Goal: Task Accomplishment & Management: Manage account settings

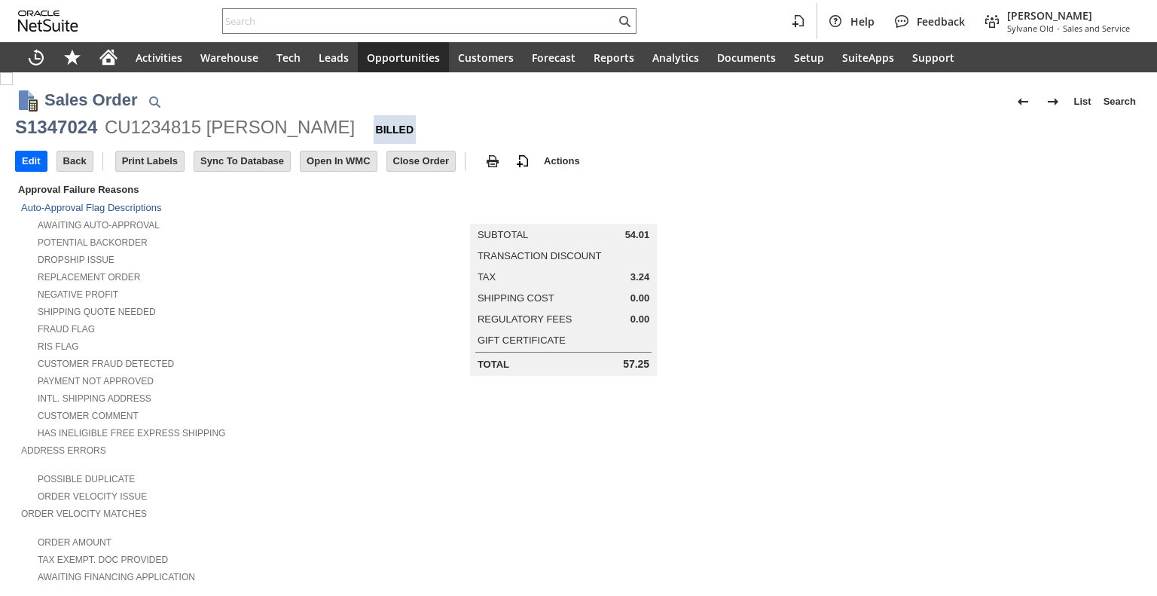
scroll to position [762, 0]
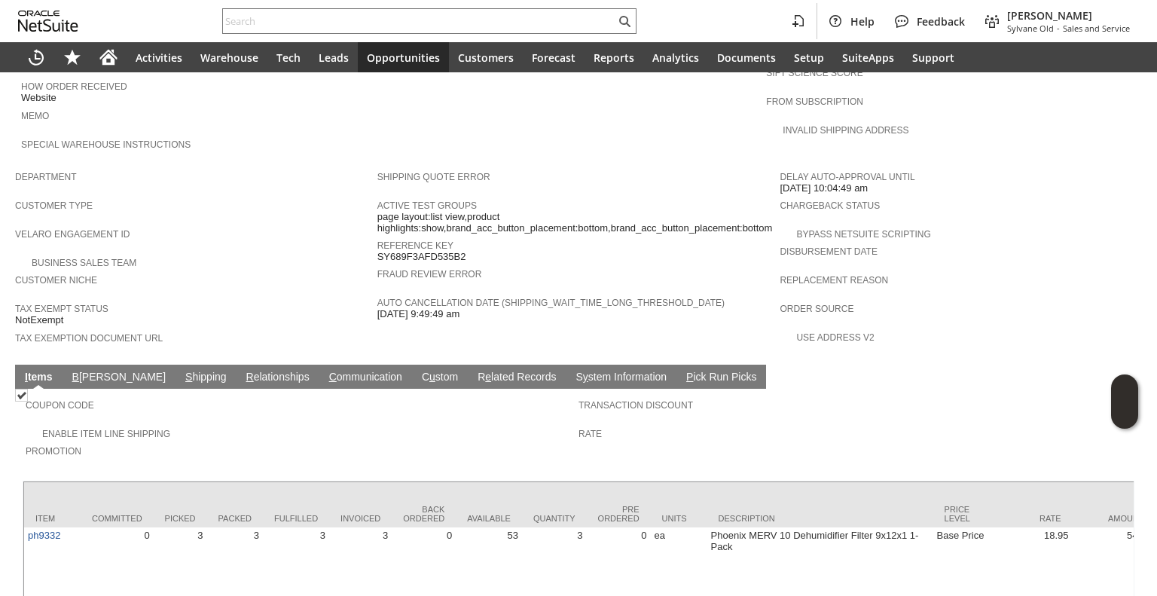
click at [325, 371] on link "C ommunication" at bounding box center [365, 378] width 81 height 14
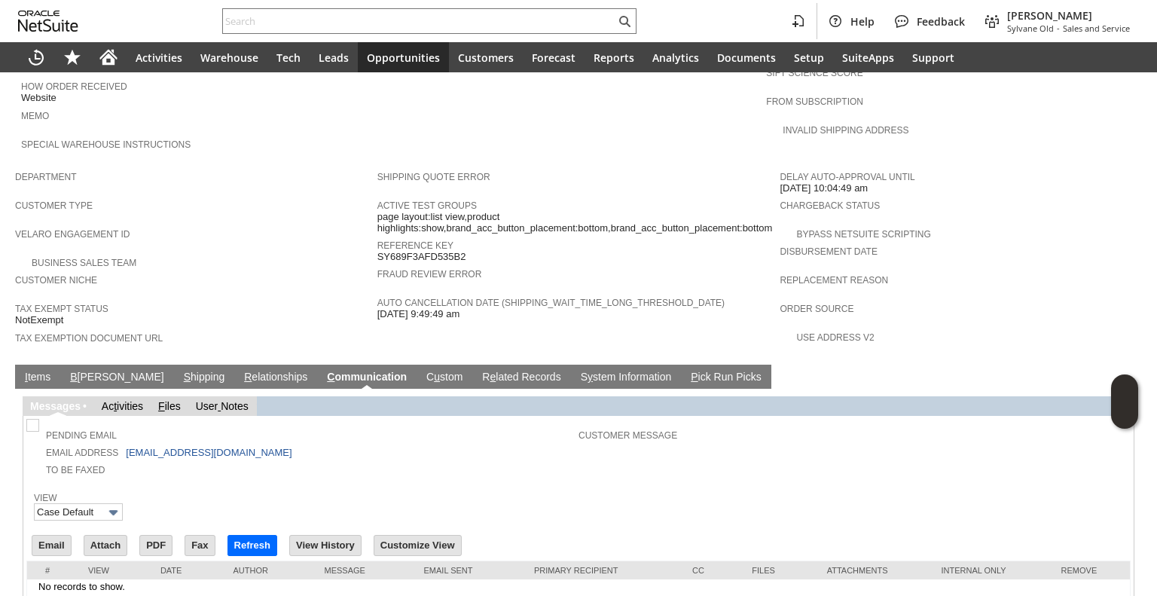
scroll to position [795, 0]
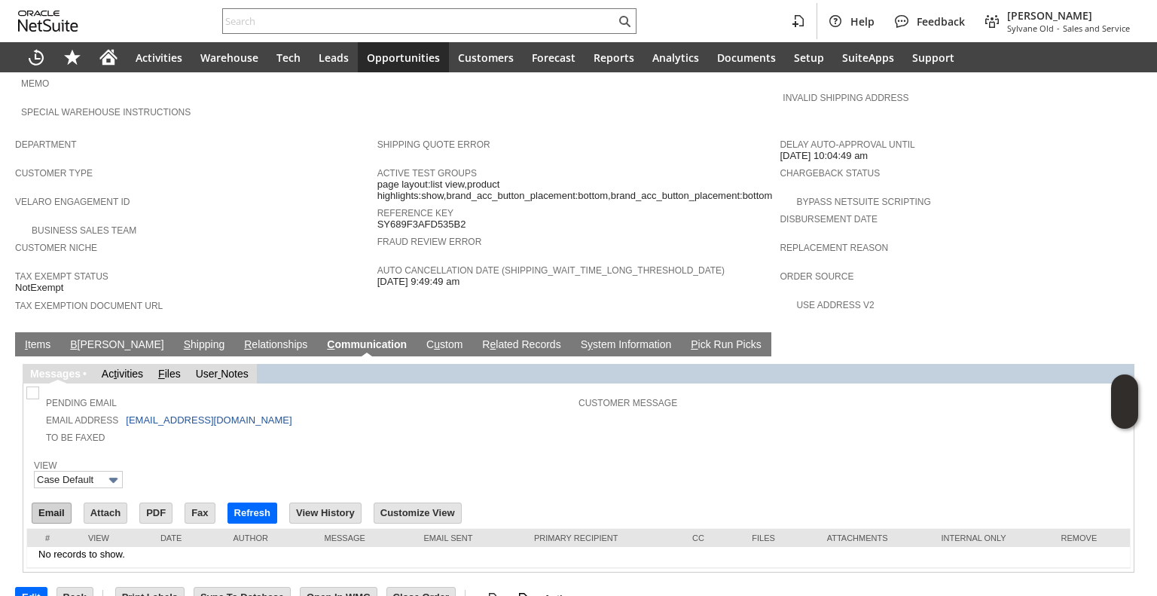
click at [47, 503] on input "Email" at bounding box center [51, 513] width 38 height 20
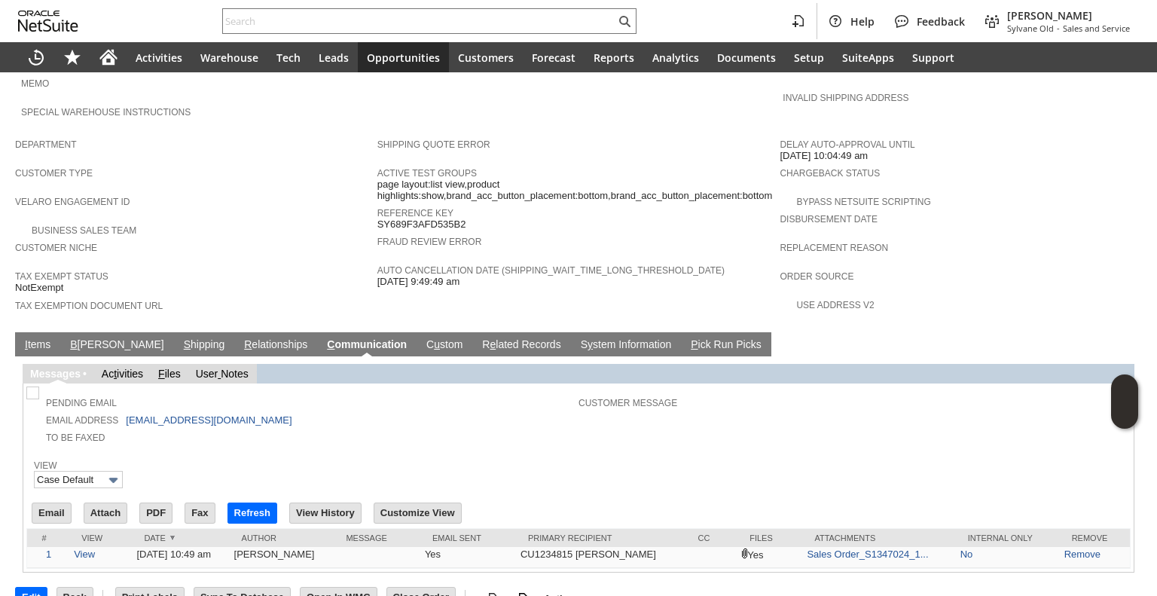
scroll to position [0, 0]
click at [319, 8] on div at bounding box center [429, 21] width 414 height 26
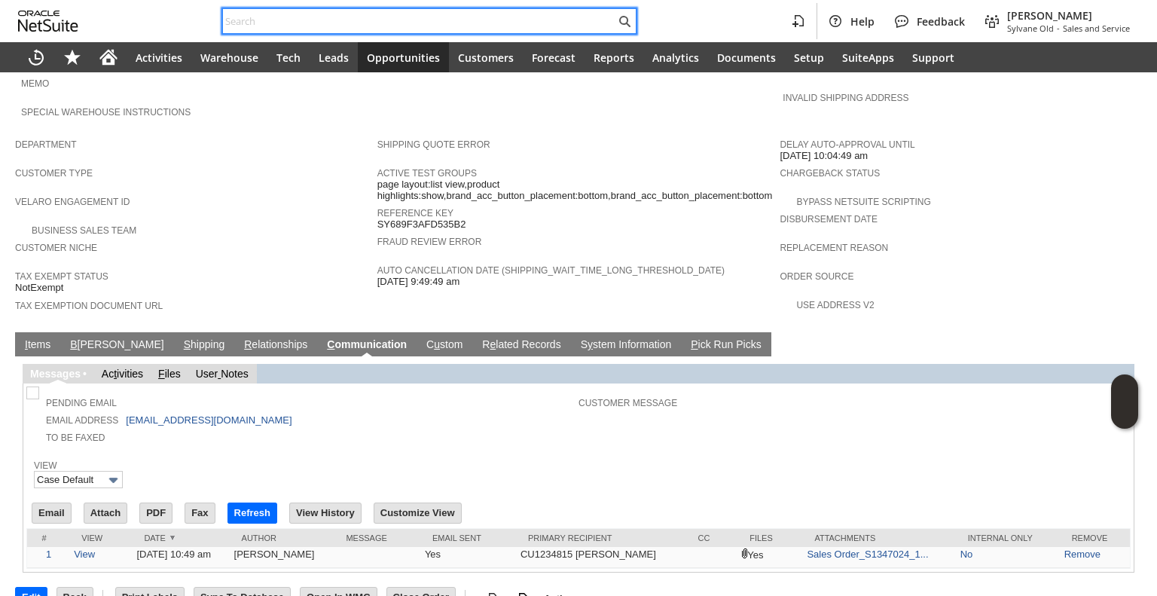
click at [318, 12] on input "text" at bounding box center [419, 21] width 392 height 18
paste input "SY686F23C3C8640"
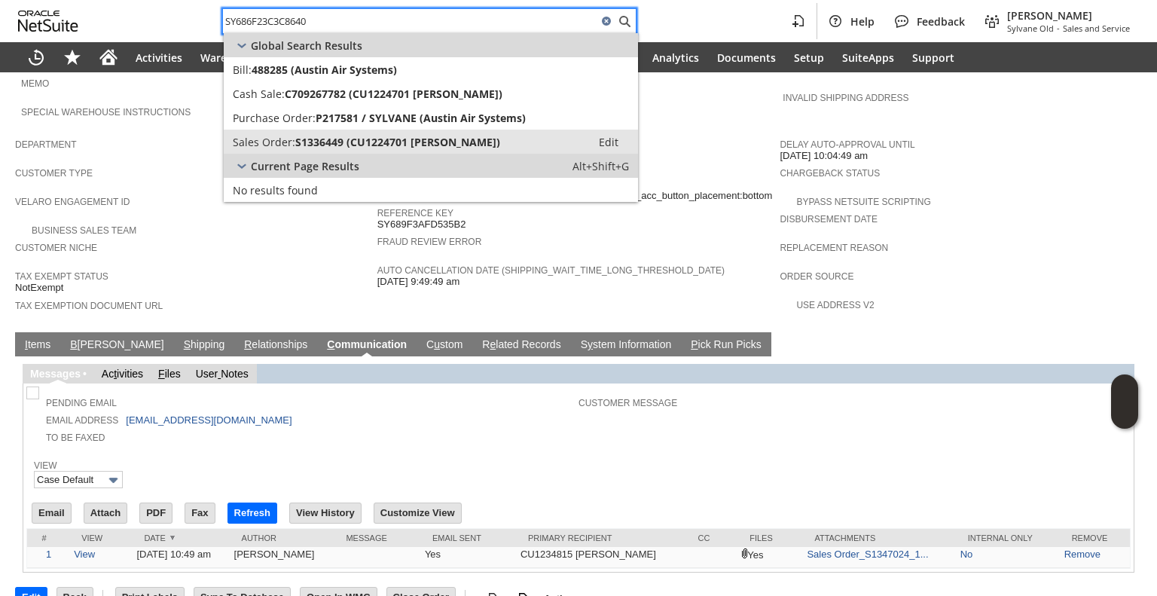
type input "SY686F23C3C8640"
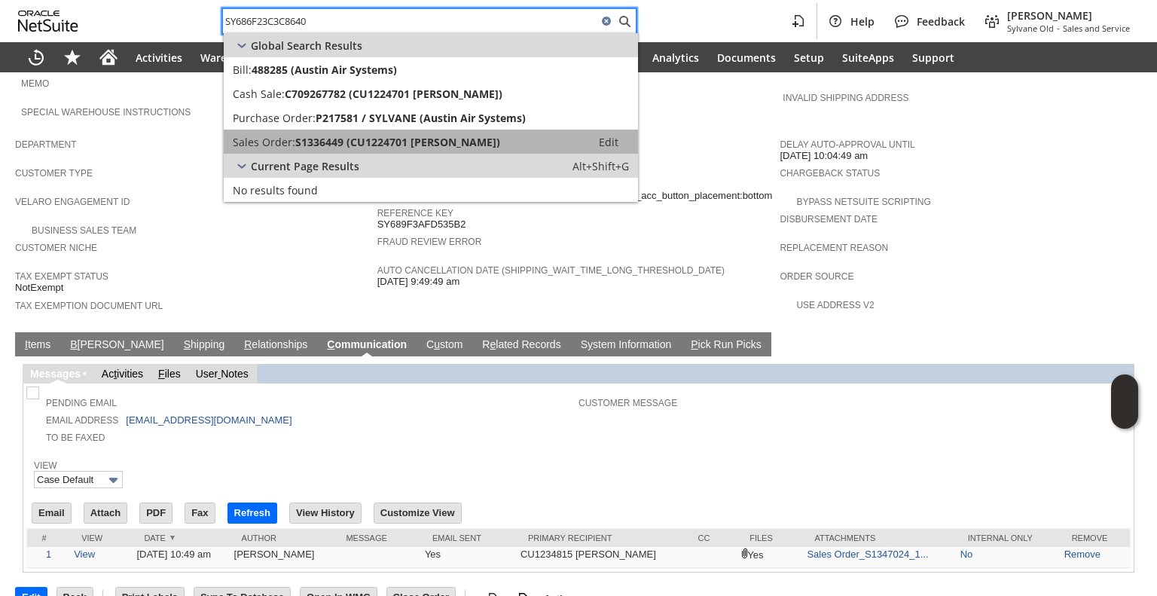
click at [297, 144] on span "S1336449 (CU1224701 [PERSON_NAME])" at bounding box center [397, 142] width 205 height 14
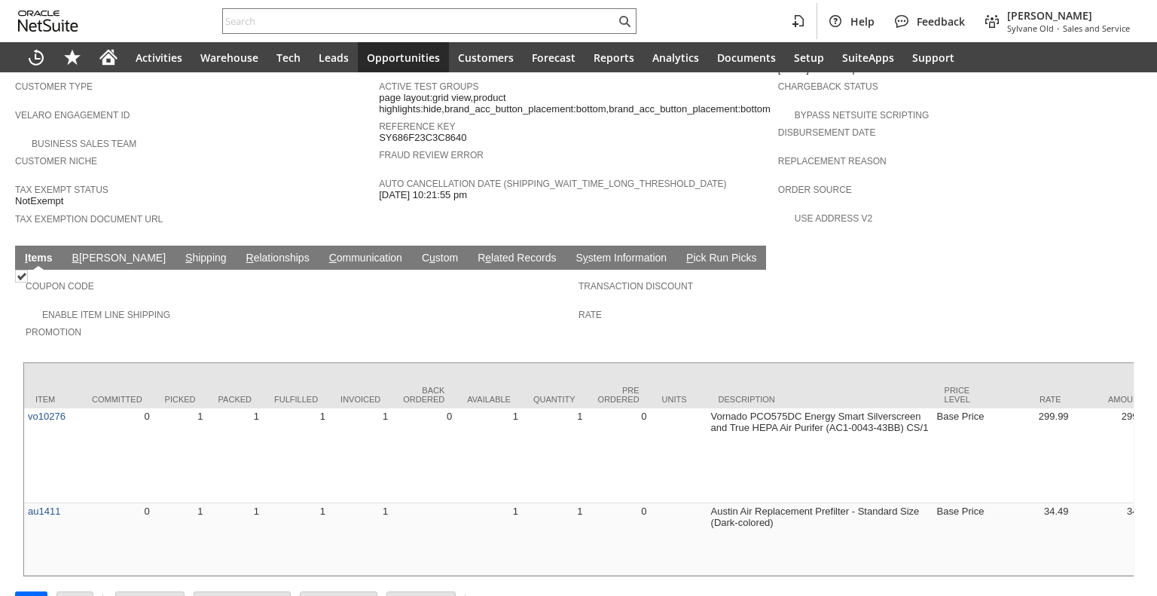
scroll to position [884, 0]
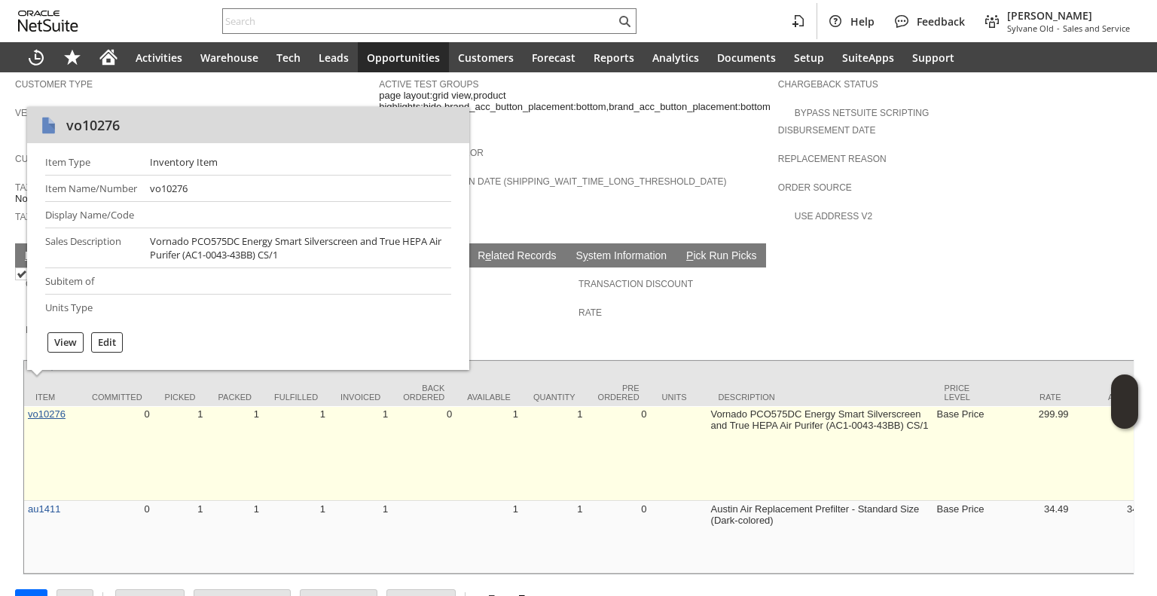
click at [44, 408] on link "vo10276" at bounding box center [47, 413] width 38 height 11
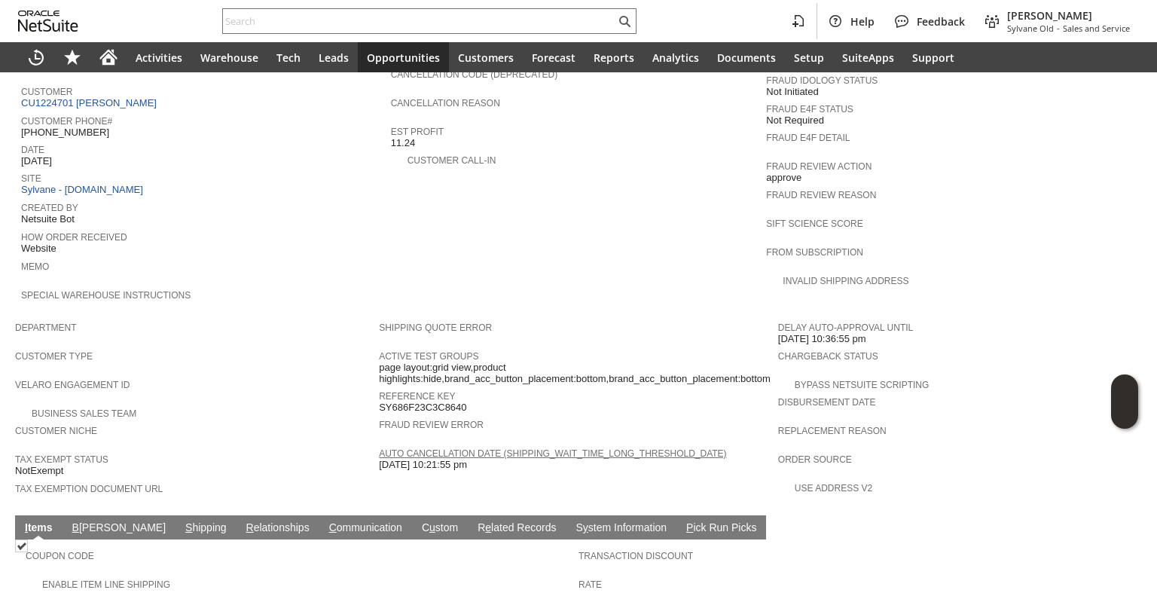
scroll to position [613, 0]
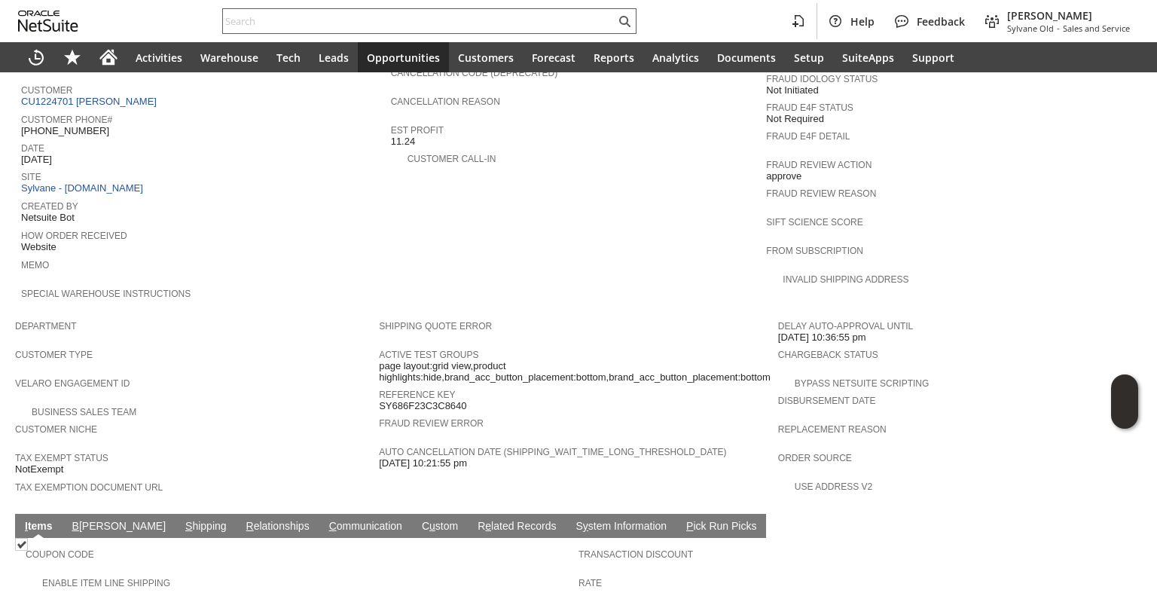
paste input "RA89417"
click at [458, 14] on input "RA89417" at bounding box center [419, 21] width 392 height 18
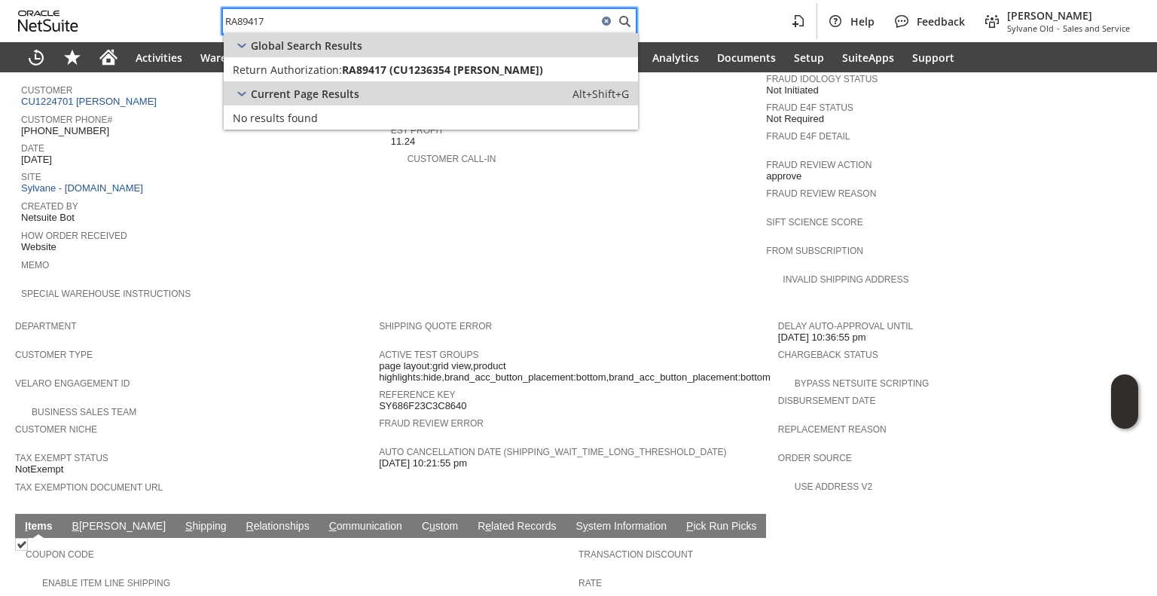
type input "RA89417"
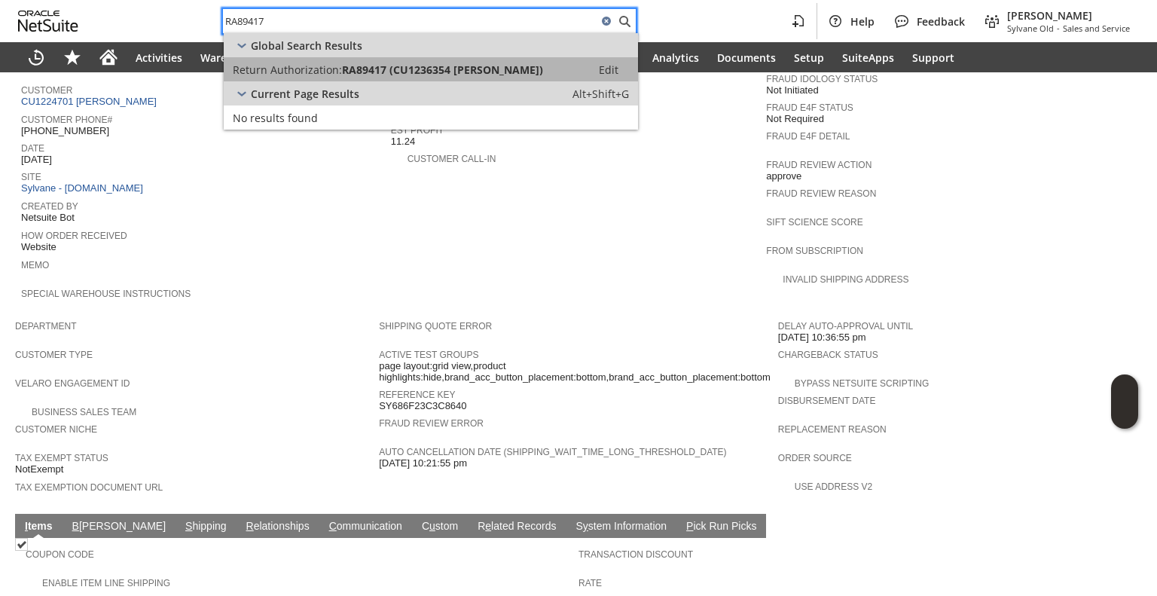
drag, startPoint x: 429, startPoint y: 65, endPoint x: 425, endPoint y: 75, distance: 11.2
click at [425, 75] on span "RA89417 (CU1236354 alisa s lassiter)" at bounding box center [442, 70] width 201 height 14
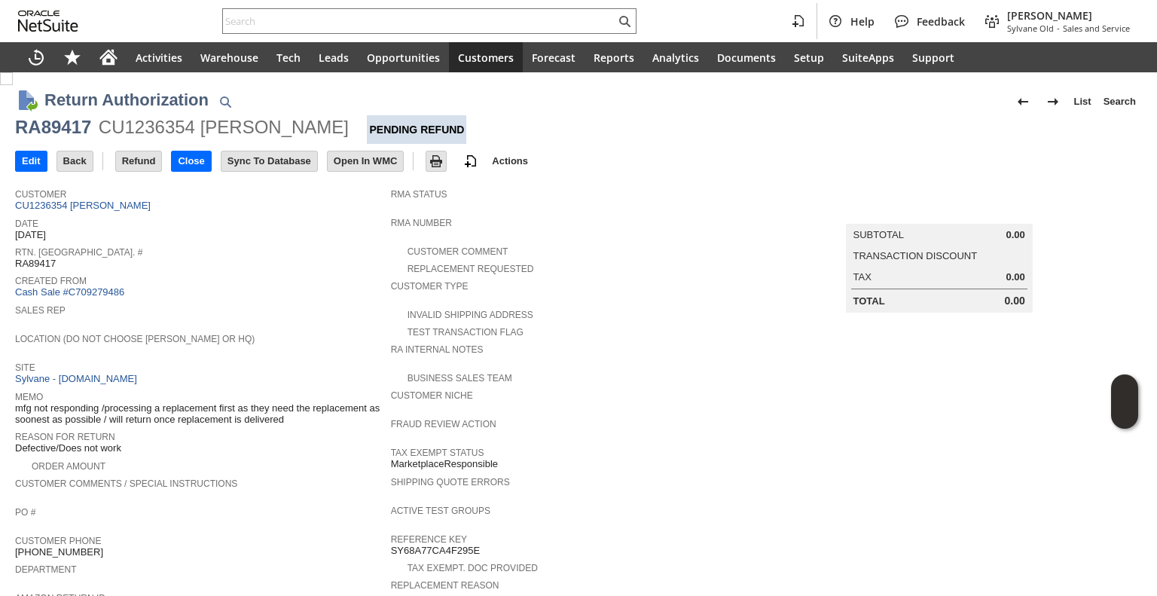
click at [196, 130] on div "CU1236354 alisa s lassiter" at bounding box center [224, 127] width 250 height 24
drag, startPoint x: 202, startPoint y: 133, endPoint x: 319, endPoint y: 129, distance: 117.6
click at [319, 129] on div "RA89417 CU1236354 alisa s lassiter Pending Refund" at bounding box center [578, 129] width 1127 height 29
copy div "alisa s lassiter"
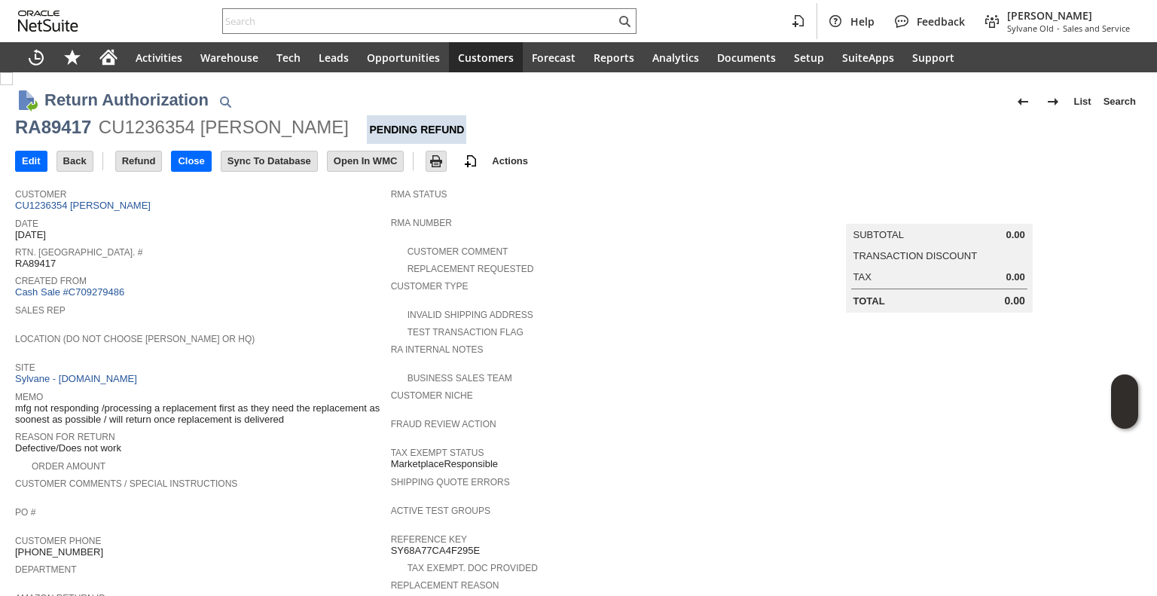
click at [9, 169] on div "Return Authorization List Search RA89417 CU1236354 alisa s lassiter Pending Ref…" at bounding box center [578, 596] width 1157 height 1048
click at [37, 154] on input "Edit" at bounding box center [31, 161] width 31 height 20
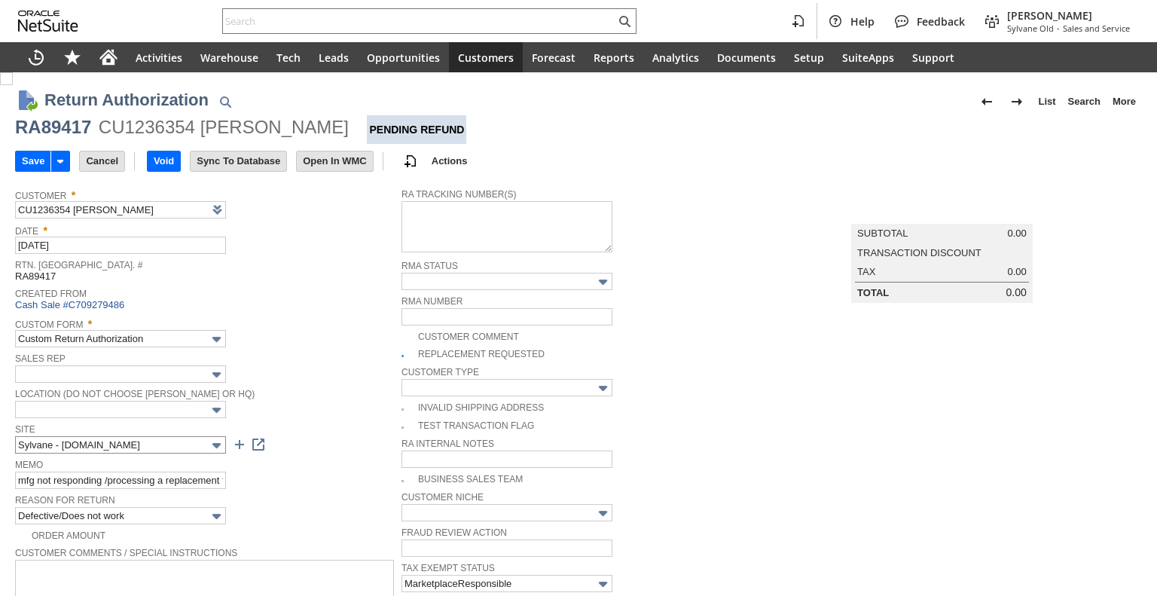
type input "Add"
type input "Copy Previous"
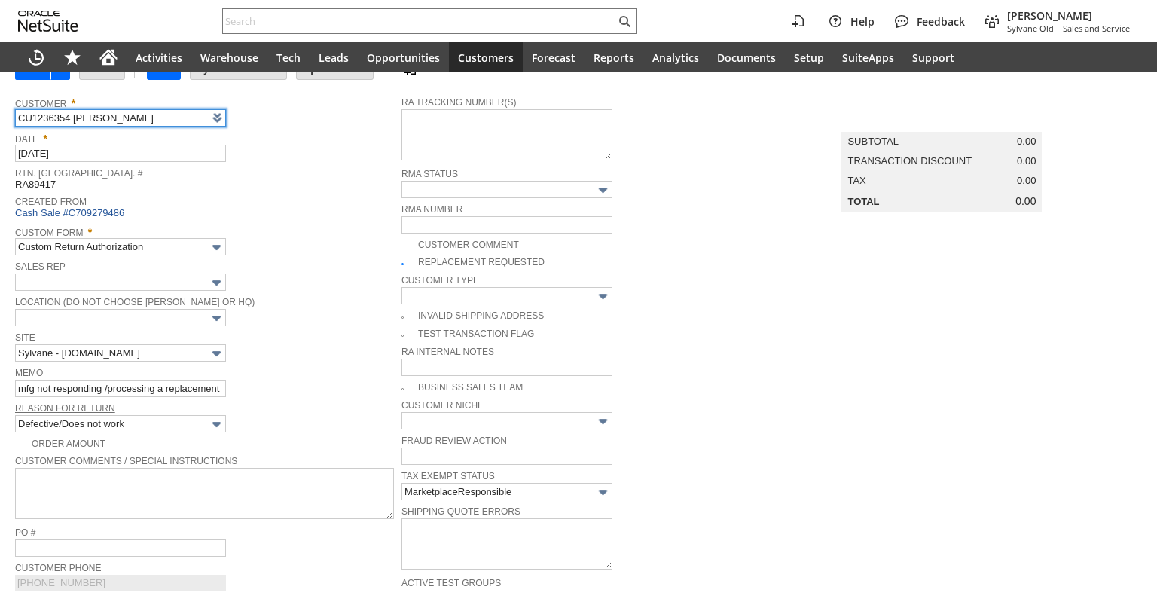
scroll to position [104, 0]
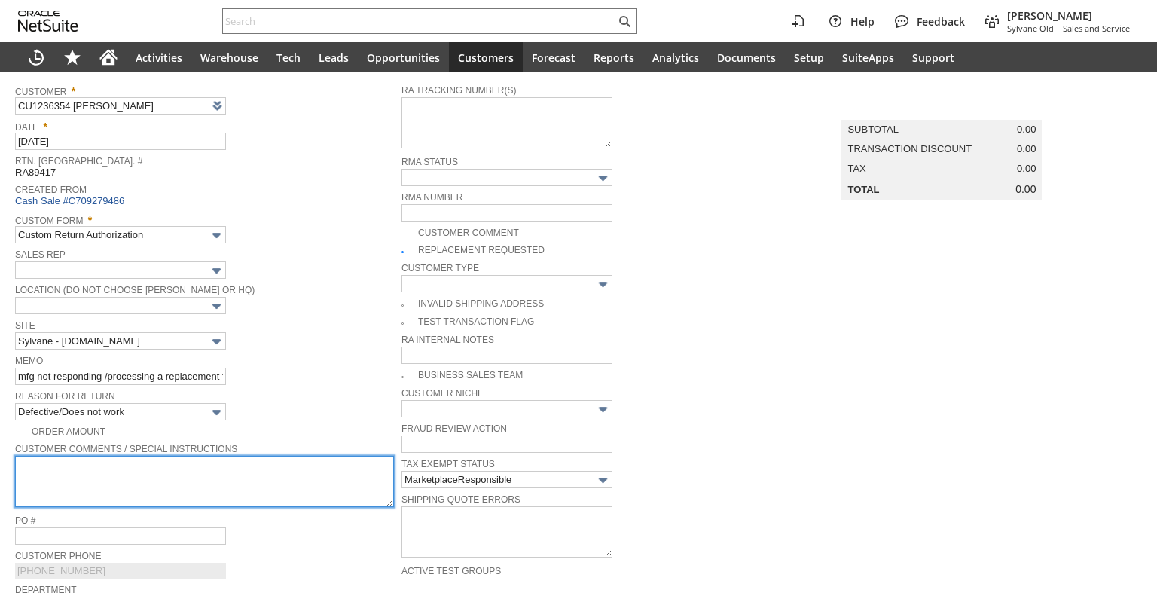
click at [81, 463] on textarea at bounding box center [204, 481] width 379 height 51
paste textarea "motor and the humidistat are not working unfortunate"
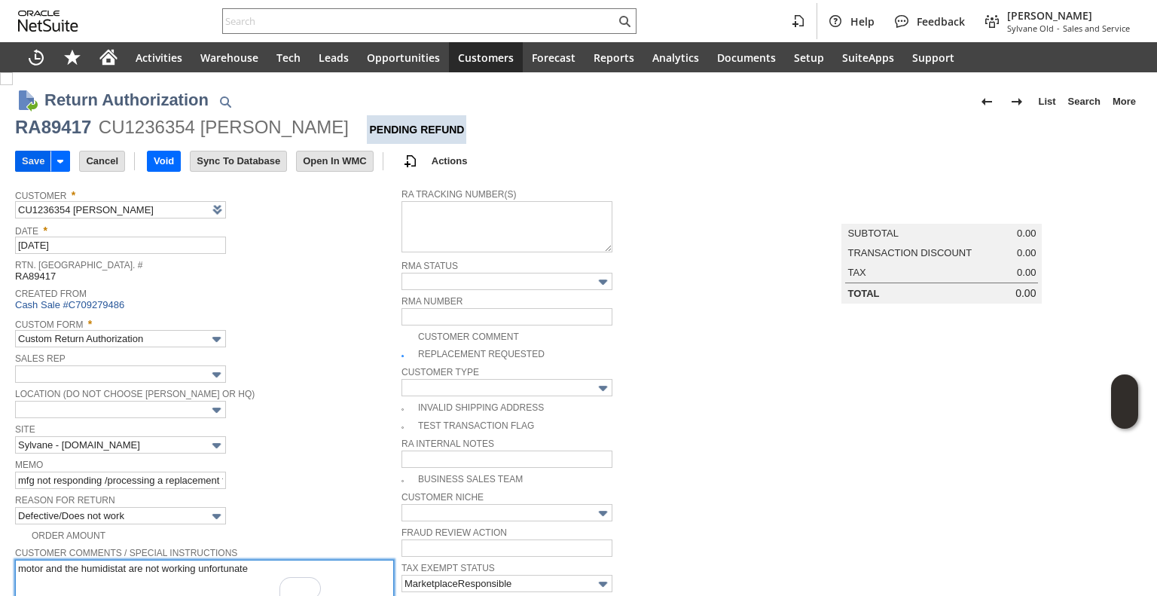
type textarea "motor and the humidistat are not working unfortunate"
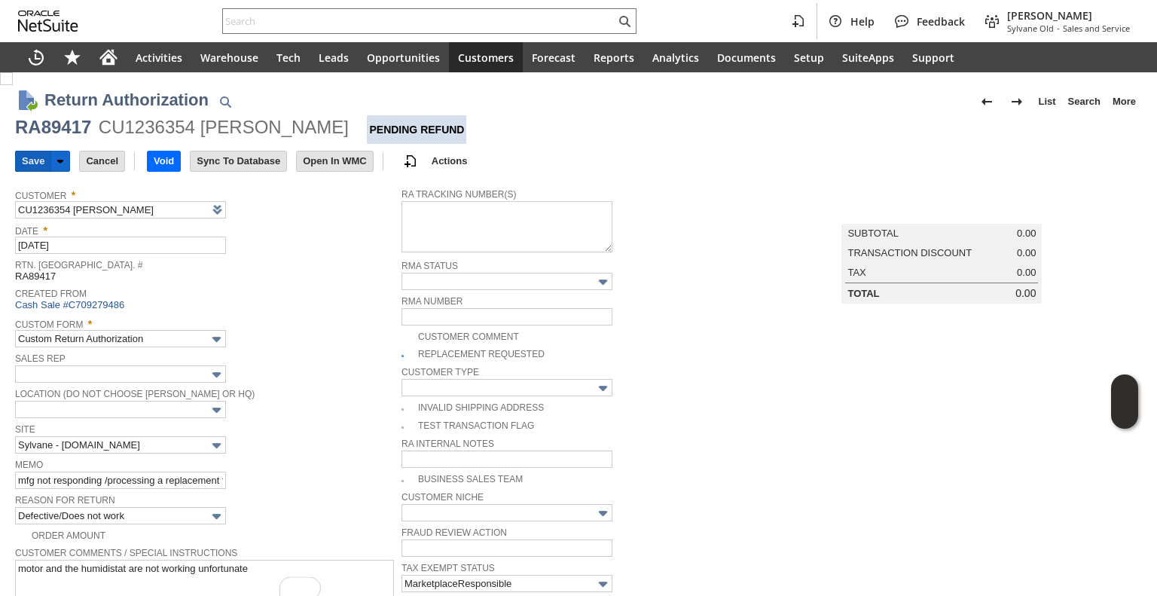
click at [21, 165] on input "Save" at bounding box center [33, 161] width 35 height 20
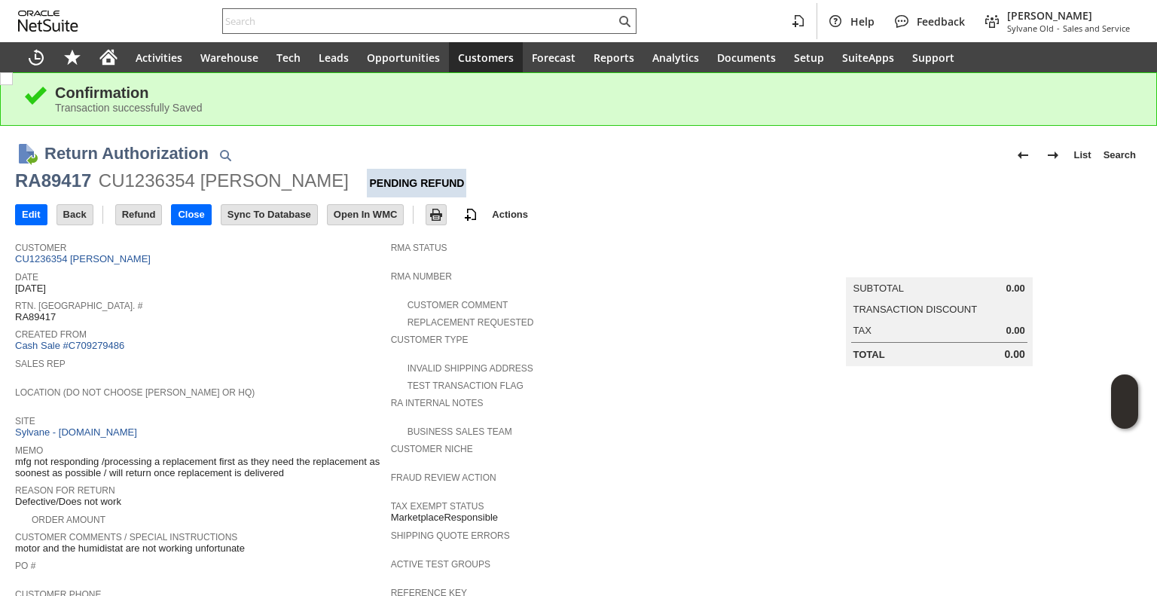
click at [450, 30] on div at bounding box center [429, 21] width 414 height 26
click at [459, 13] on div at bounding box center [429, 21] width 414 height 26
click at [459, 13] on input "text" at bounding box center [419, 21] width 392 height 18
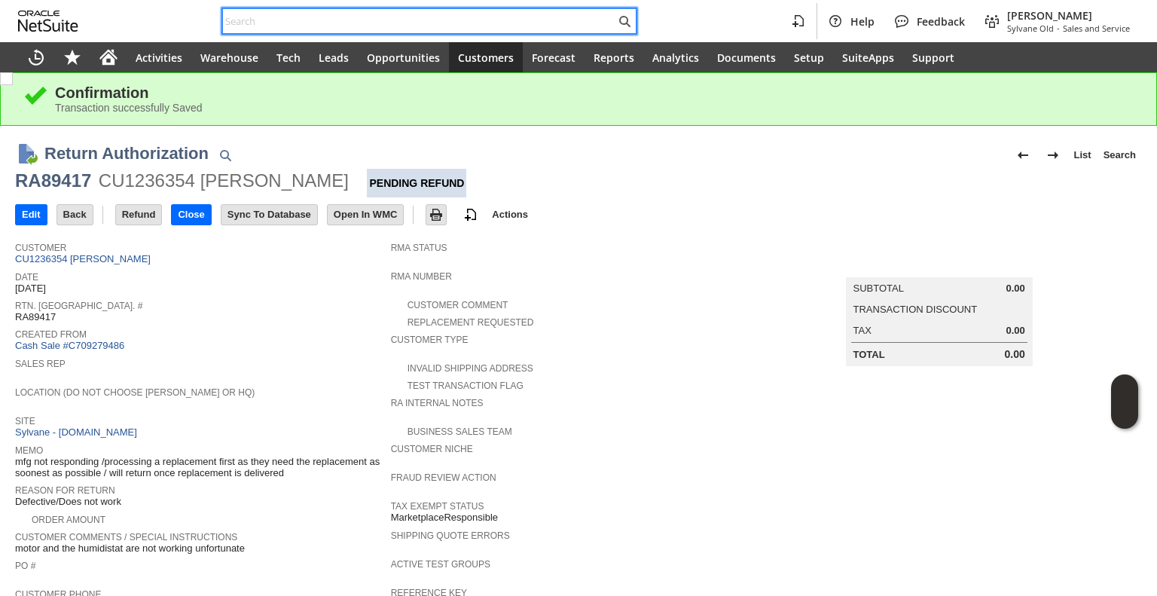
paste input "[PERSON_NAME][EMAIL_ADDRESS][PERSON_NAME][DOMAIN_NAME]"
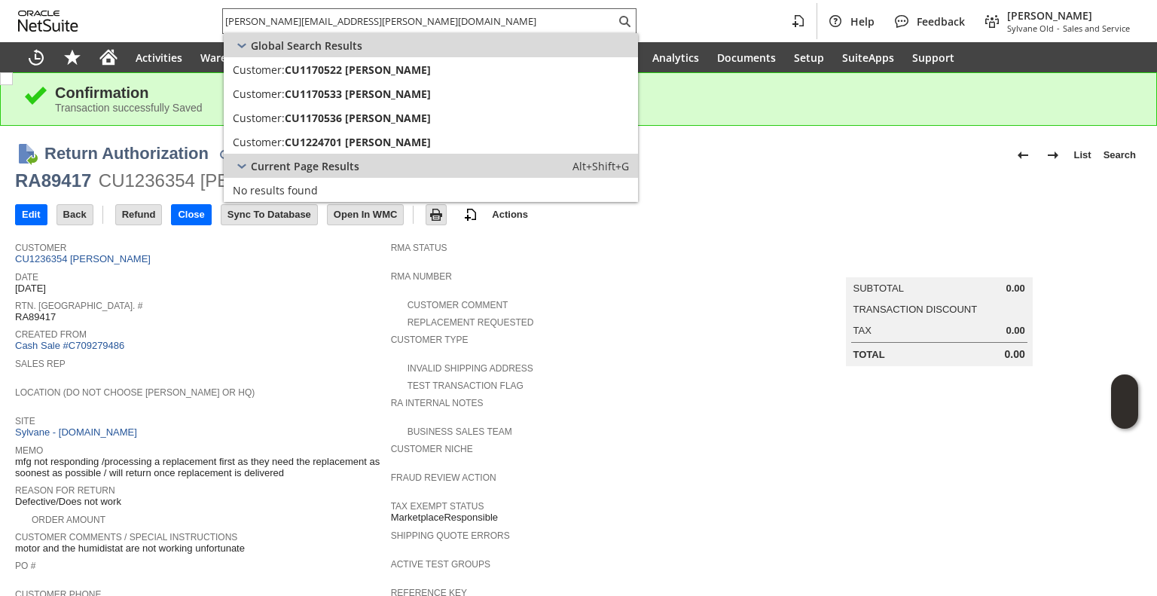
click at [415, 10] on div "[PERSON_NAME][EMAIL_ADDRESS][PERSON_NAME][DOMAIN_NAME]" at bounding box center [429, 21] width 414 height 26
click at [409, 18] on input "[PERSON_NAME][EMAIL_ADDRESS][PERSON_NAME][DOMAIN_NAME]" at bounding box center [419, 21] width 392 height 18
click at [409, 18] on input "[PERSON_NAME][EMAIL_ADDRESS][PERSON_NAME][DOMAIN_NAME]" at bounding box center [410, 21] width 374 height 18
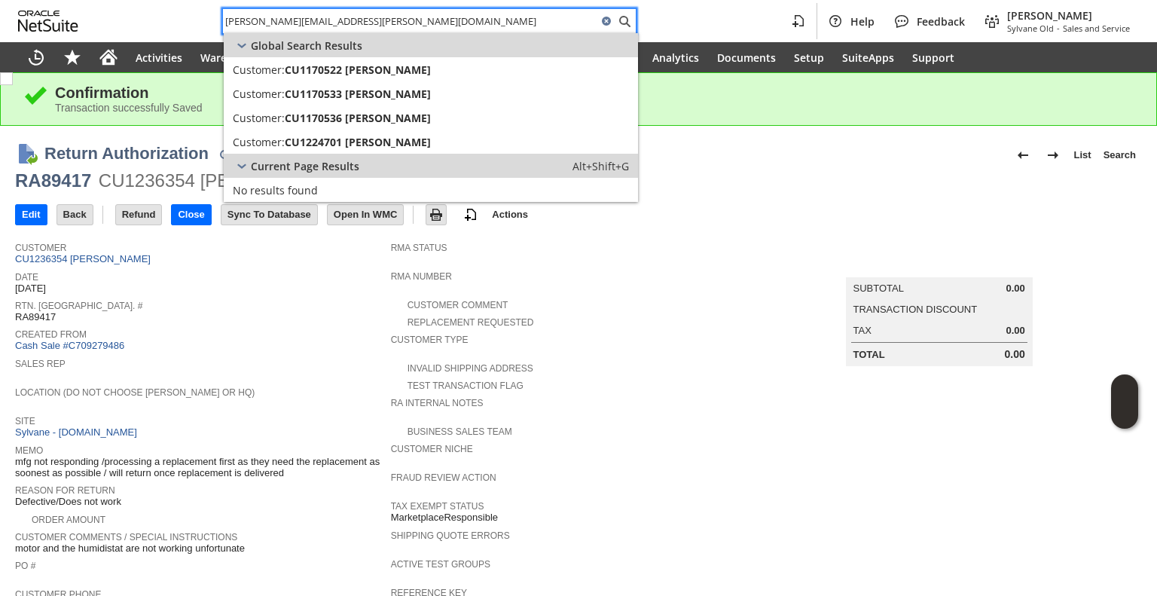
paste input "SY686F23C3C8640"
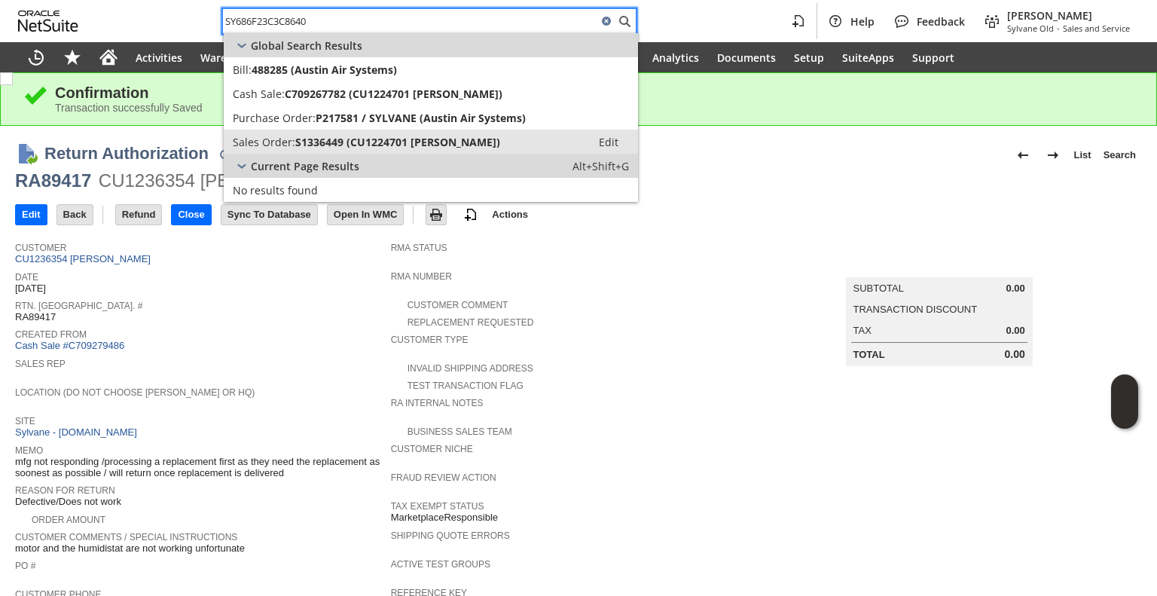
type input "SY686F23C3C8640"
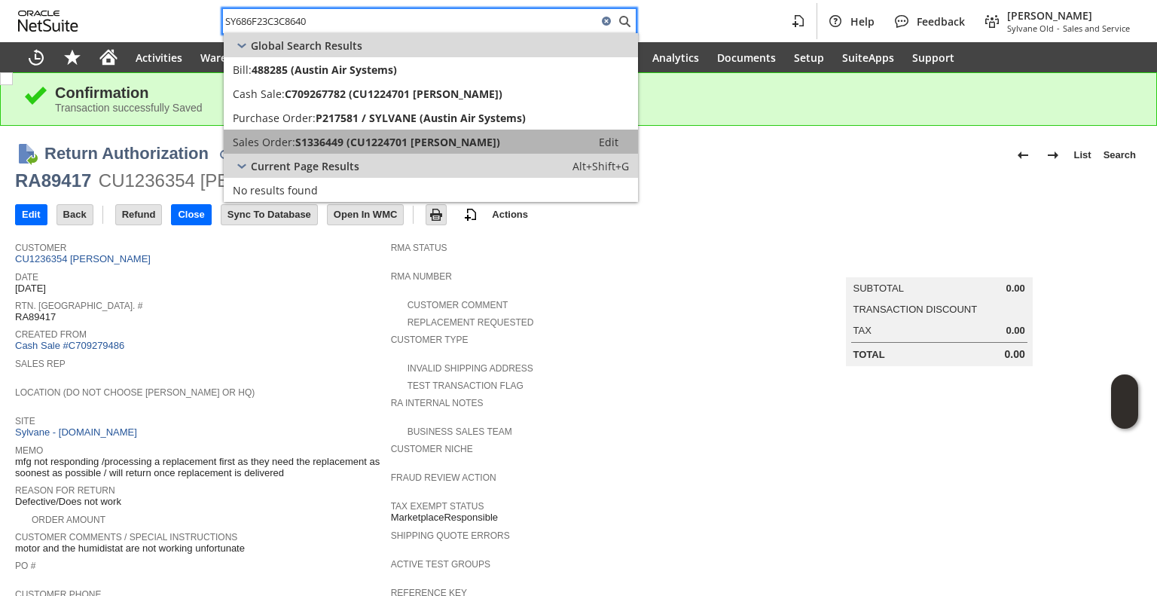
click at [437, 142] on span "S1336449 (CU1224701 Adrian Ballou)" at bounding box center [397, 142] width 205 height 14
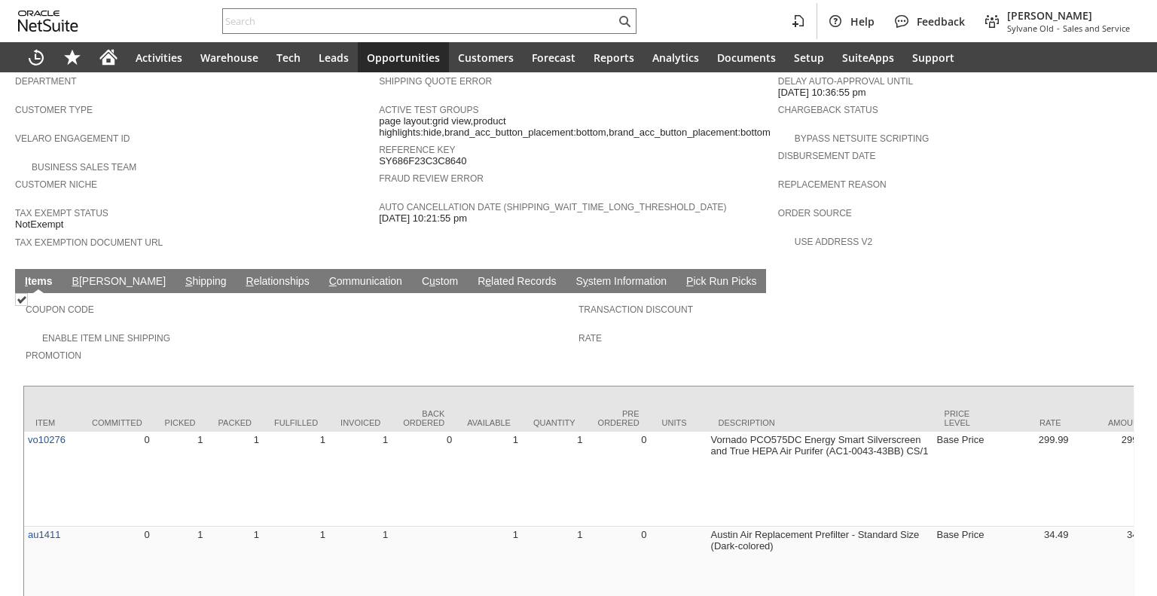
scroll to position [898, 0]
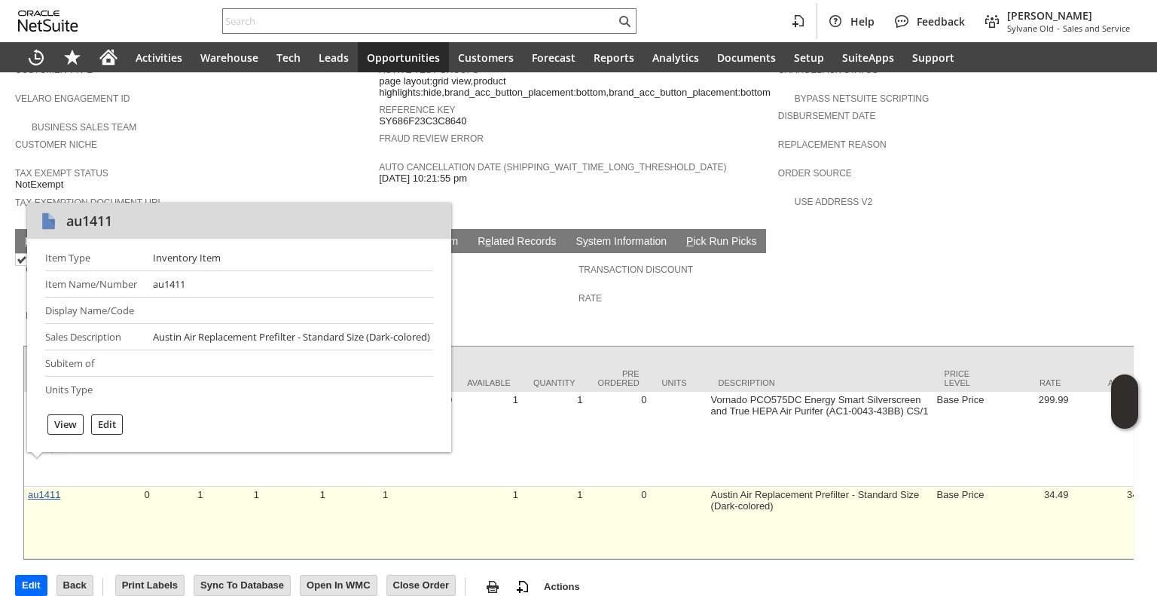
click at [42, 489] on link "au1411" at bounding box center [44, 494] width 32 height 11
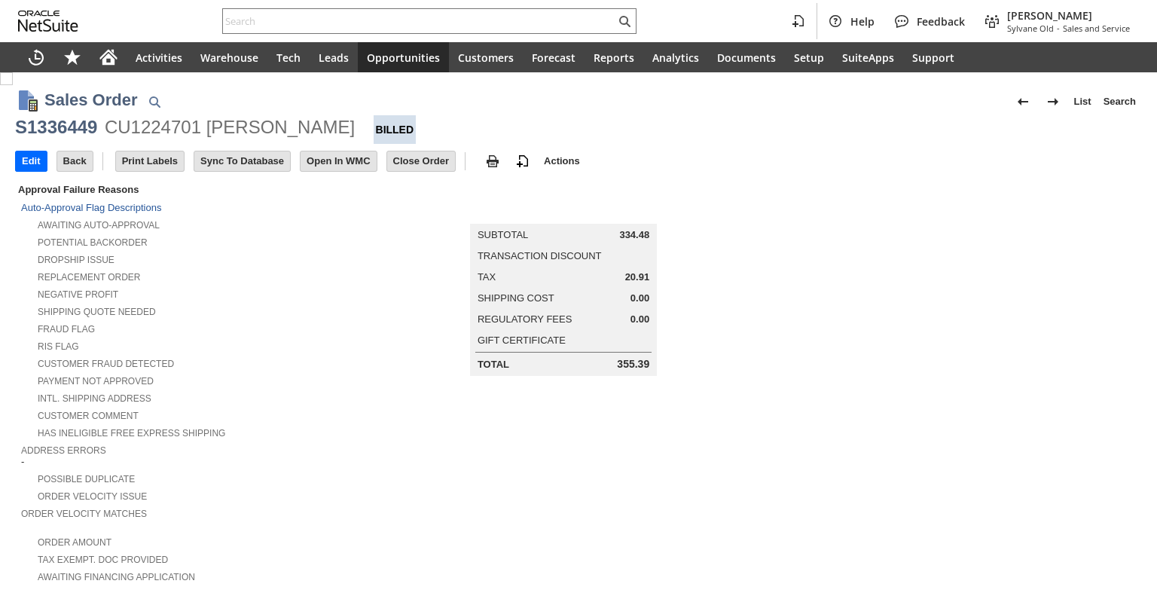
scroll to position [858, 0]
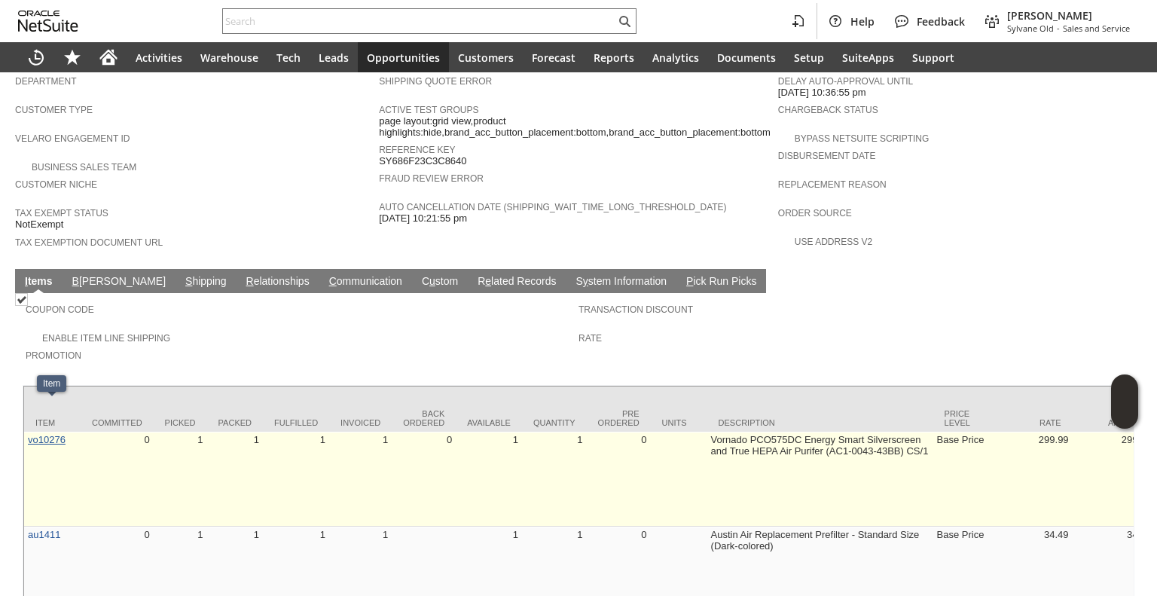
click at [53, 434] on link "vo10276" at bounding box center [47, 439] width 38 height 11
